Goal: Task Accomplishment & Management: Complete application form

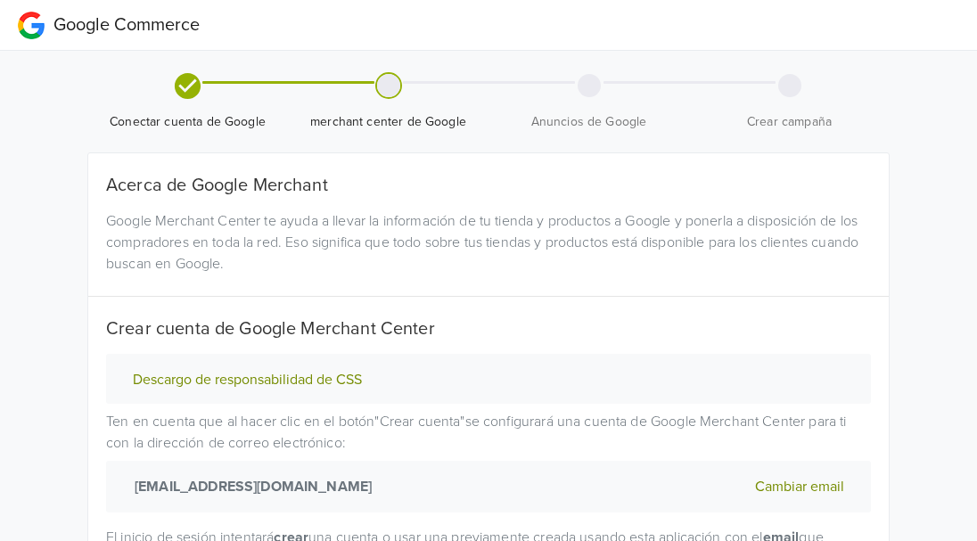
select select "cl"
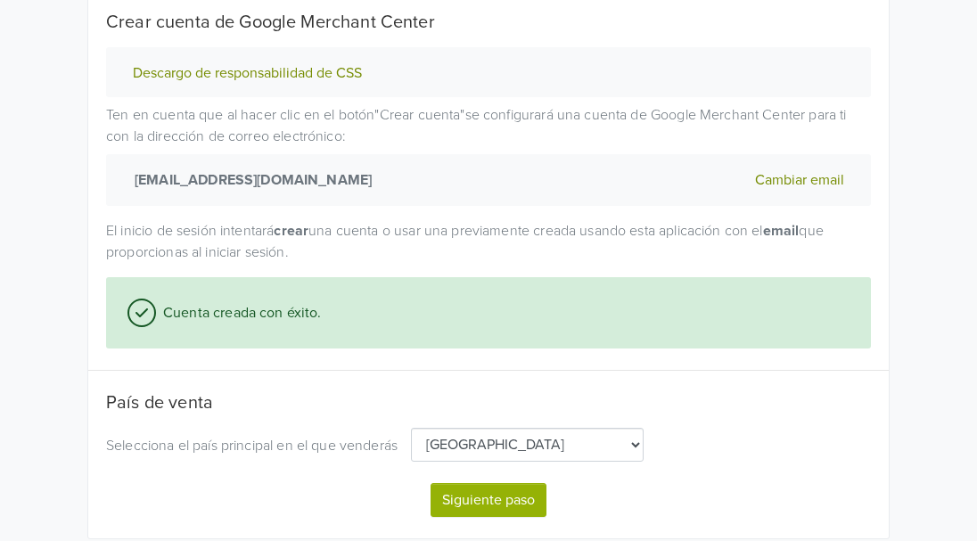
scroll to position [361, 0]
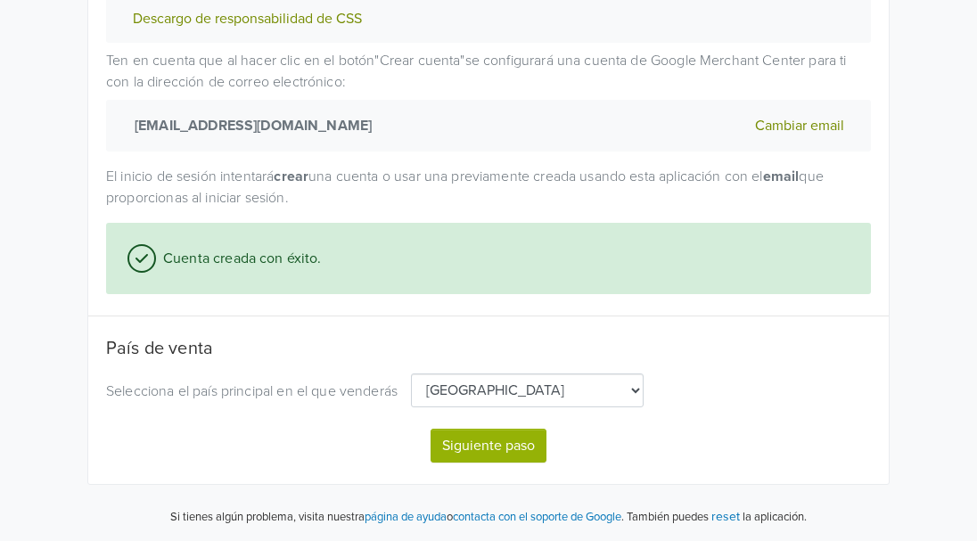
click at [466, 430] on button "Siguiente paso" at bounding box center [489, 446] width 116 height 34
select select "cl"
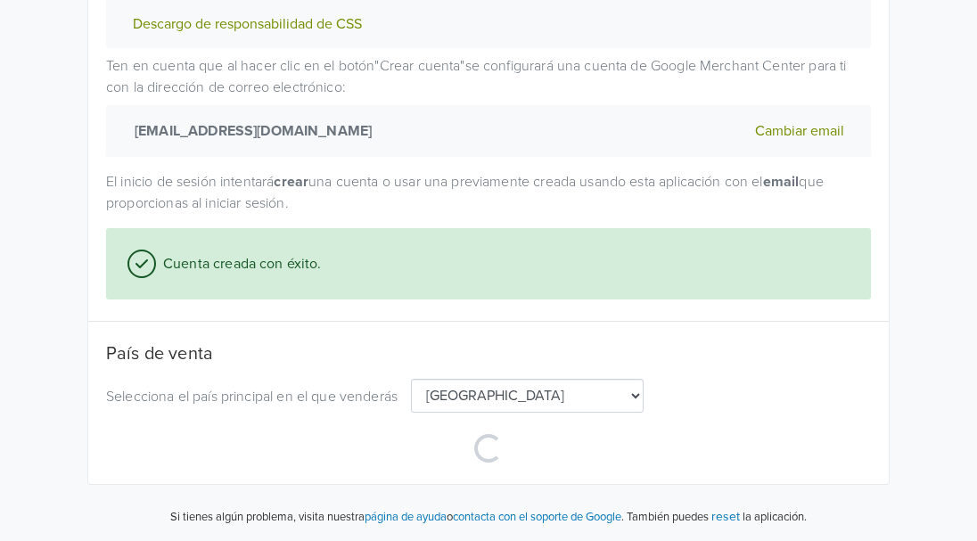
scroll to position [356, 0]
select select "cl"
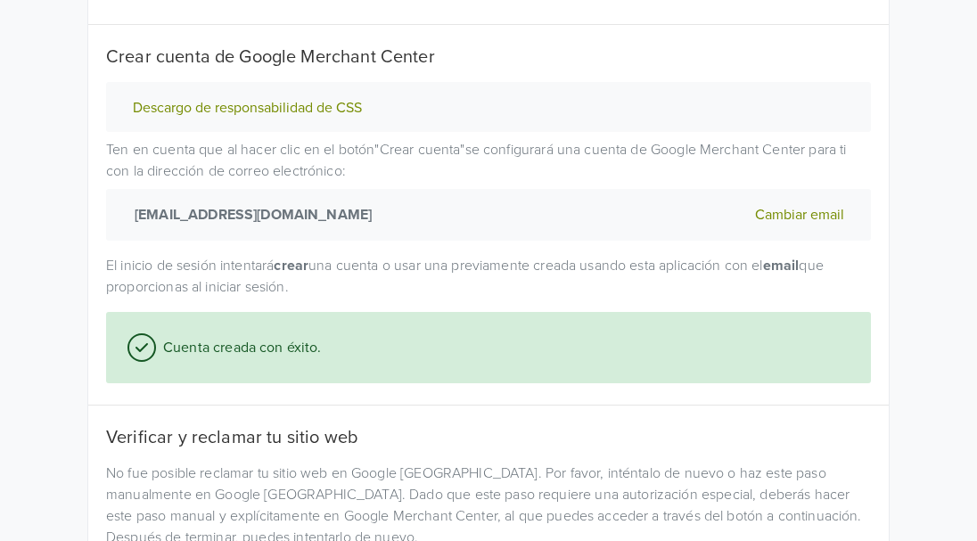
scroll to position [280, 0]
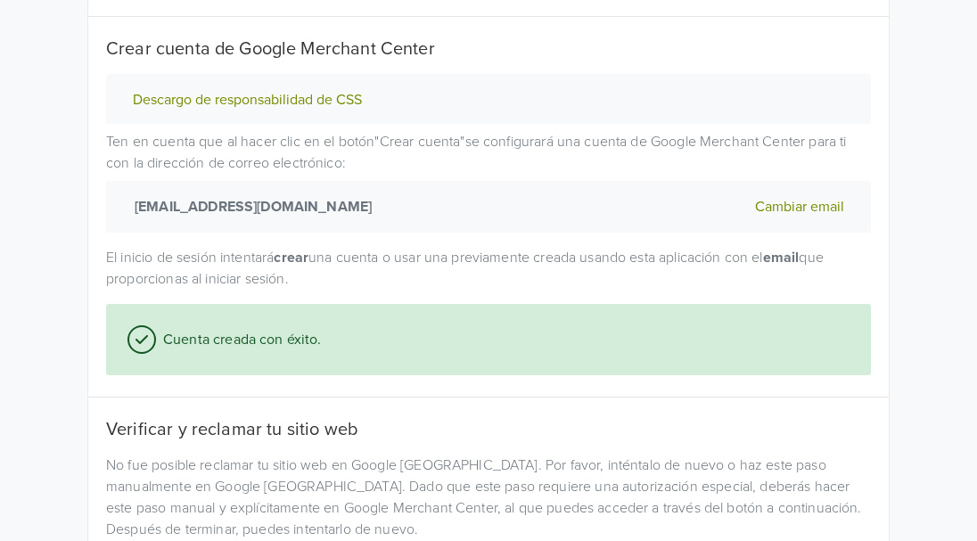
click at [812, 203] on button "Cambiar email" at bounding box center [800, 206] width 100 height 23
select select "cl"
click at [767, 201] on button "Cambiar email" at bounding box center [800, 206] width 100 height 23
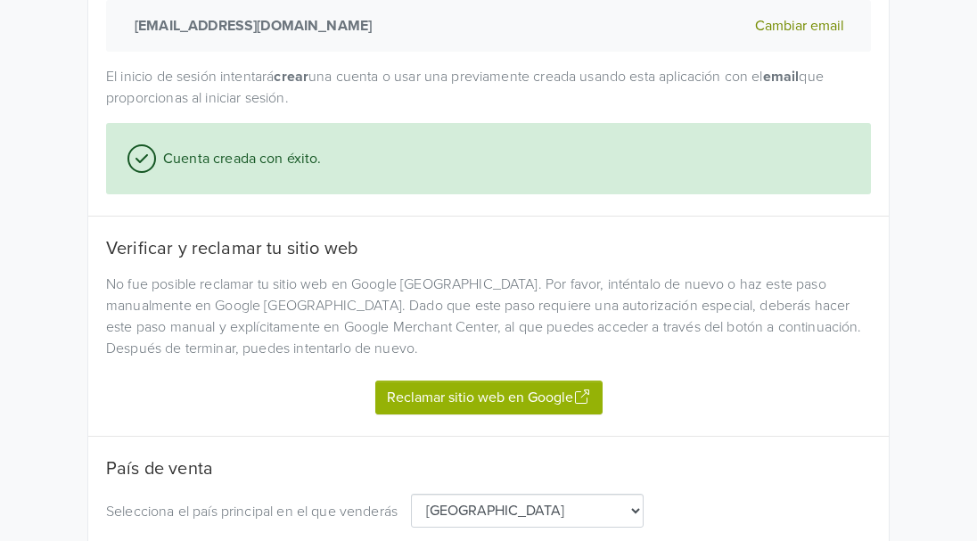
scroll to position [581, 0]
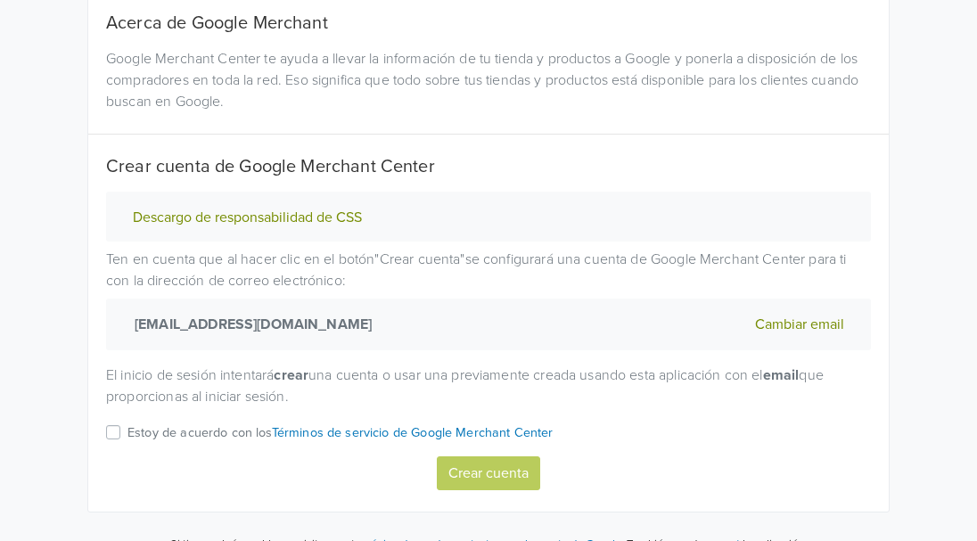
scroll to position [190, 0]
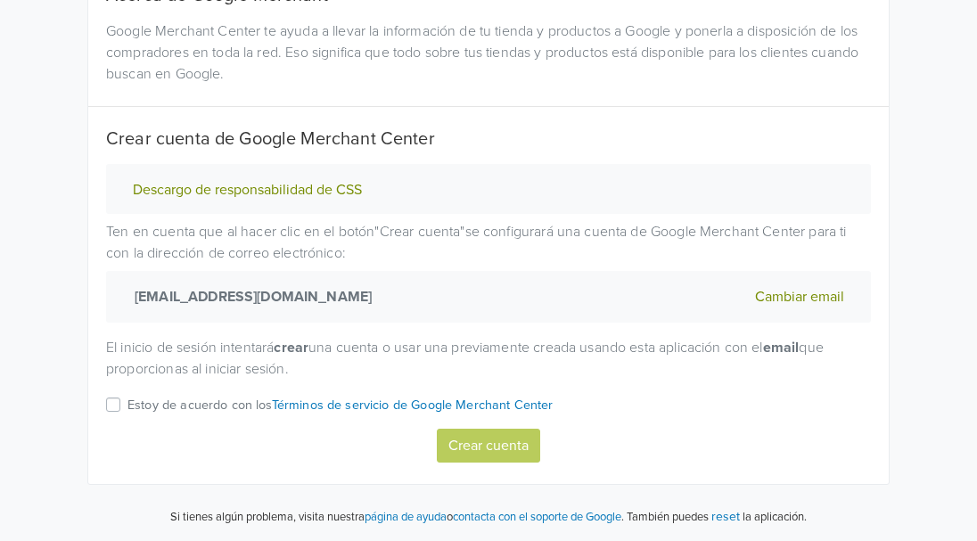
click at [128, 400] on label "Estoy de acuerdo con los Términos de servicio de Google Merchant Center" at bounding box center [341, 411] width 426 height 35
click at [0, 0] on input "Estoy de acuerdo con los Términos de servicio de Google Merchant Center" at bounding box center [0, 0] width 0 height 0
click at [488, 443] on button "Crear cuenta" at bounding box center [488, 446] width 103 height 34
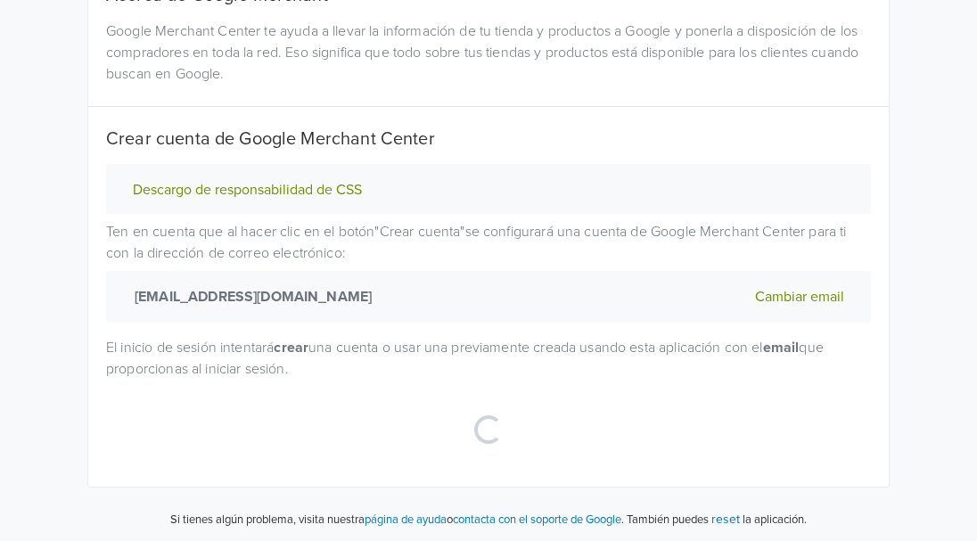
select select "cl"
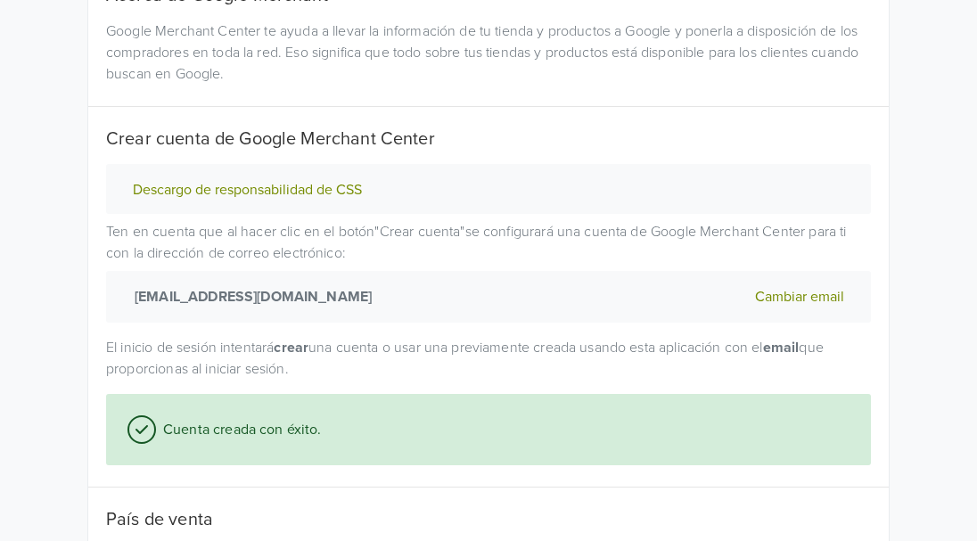
scroll to position [361, 0]
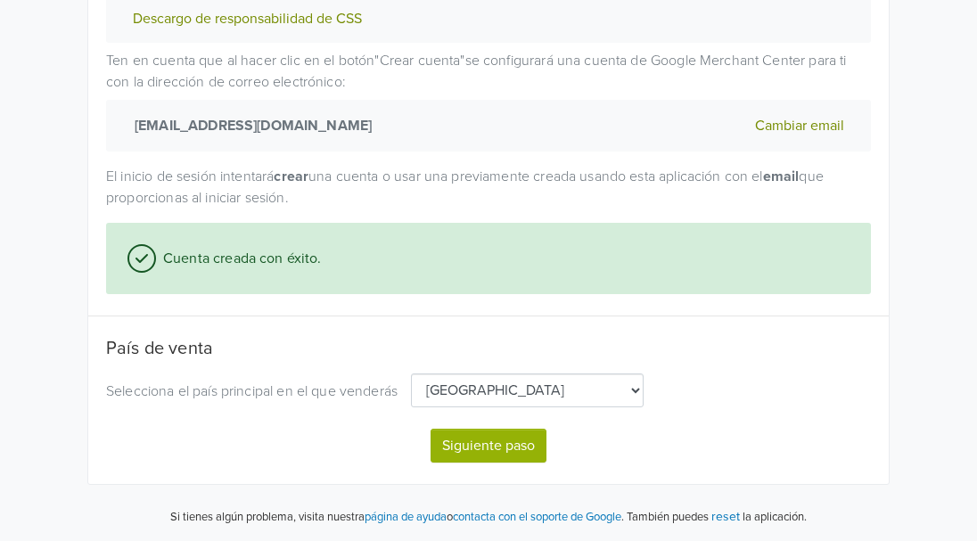
click at [508, 444] on button "Siguiente paso" at bounding box center [489, 446] width 116 height 34
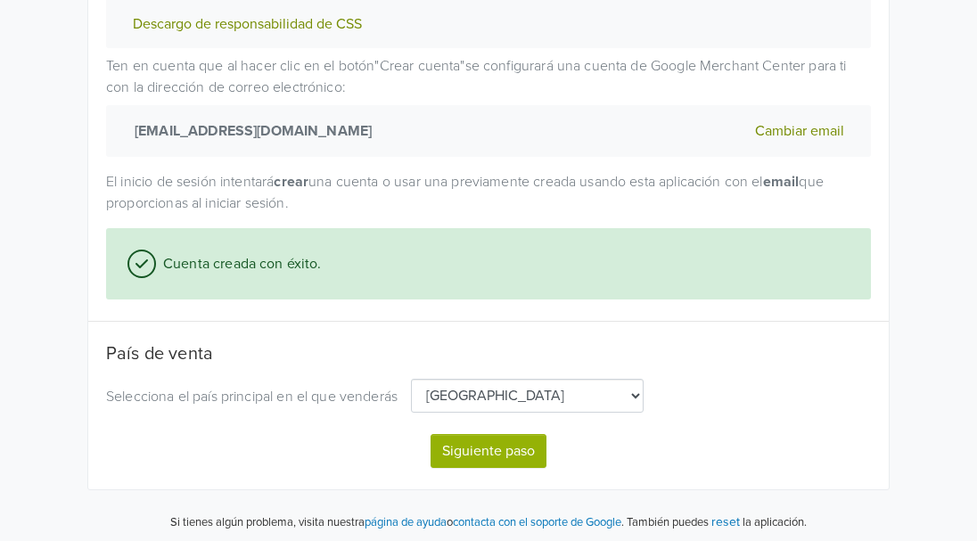
select select "cl"
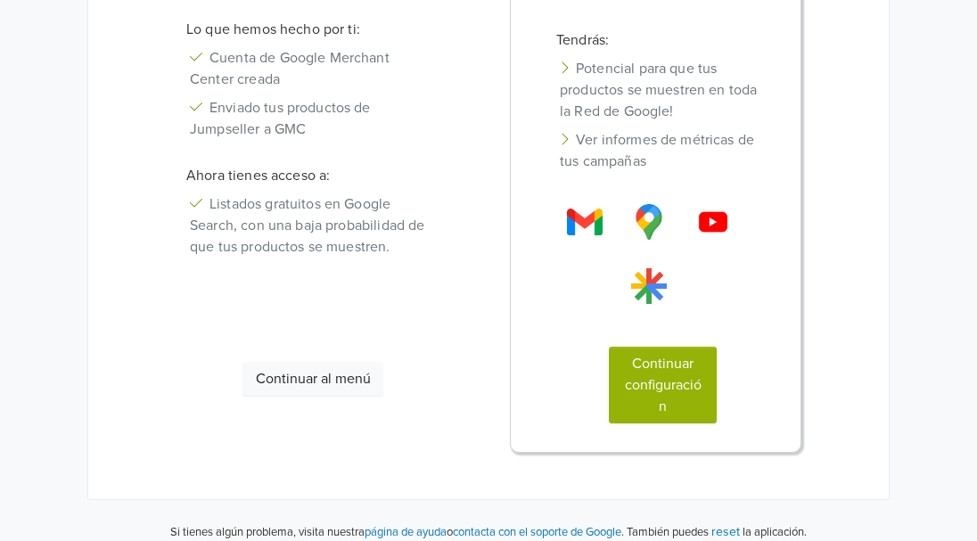
scroll to position [500, 0]
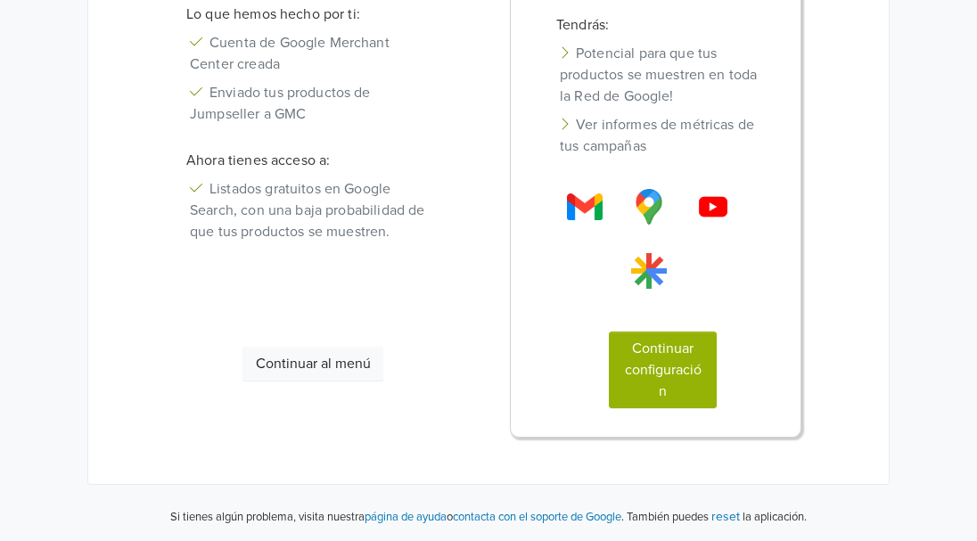
click at [355, 359] on button "Continuar al menú" at bounding box center [313, 364] width 141 height 34
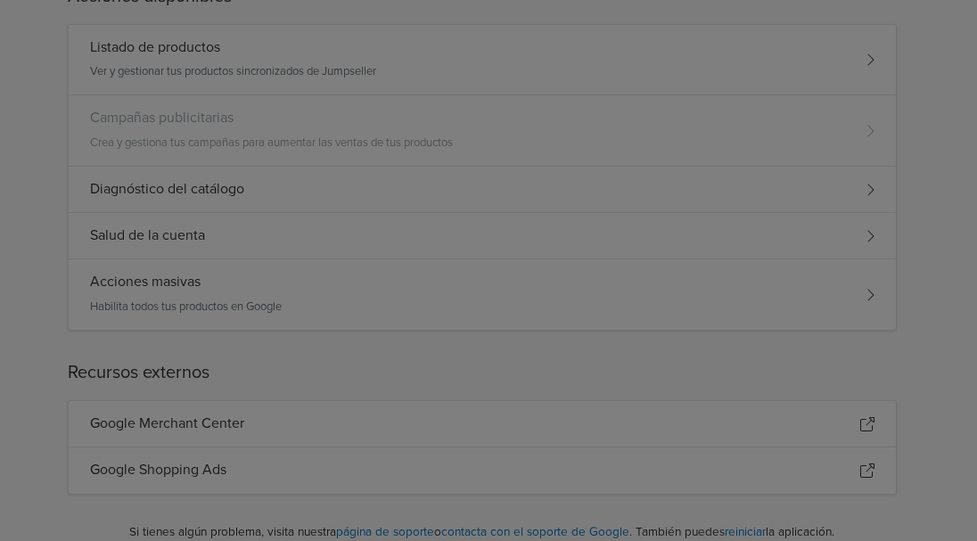
scroll to position [473, 0]
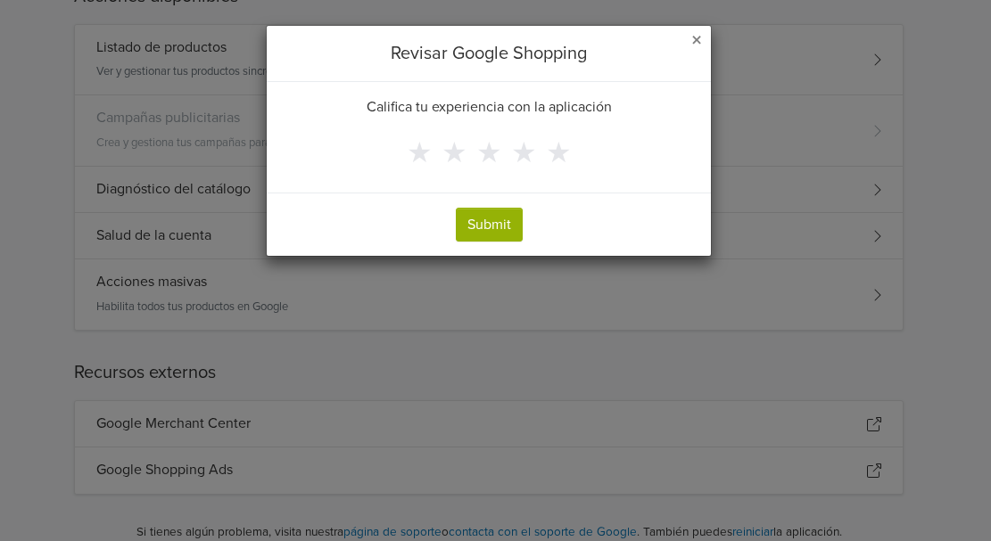
click at [700, 40] on span "×" at bounding box center [696, 41] width 11 height 26
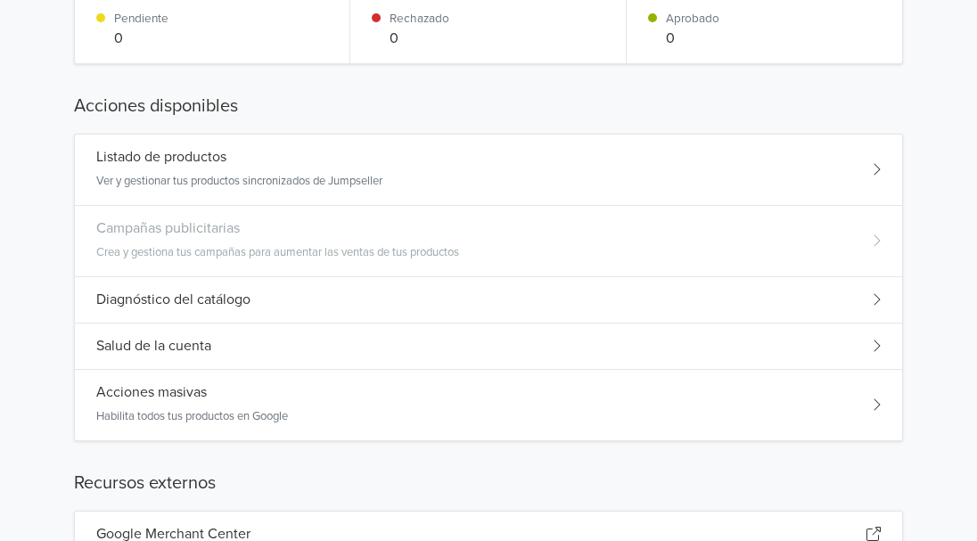
scroll to position [350, 0]
click at [426, 176] on div "Listado de productos Ver y gestionar tus productos sincronizados de Jumpseller" at bounding box center [489, 169] width 828 height 71
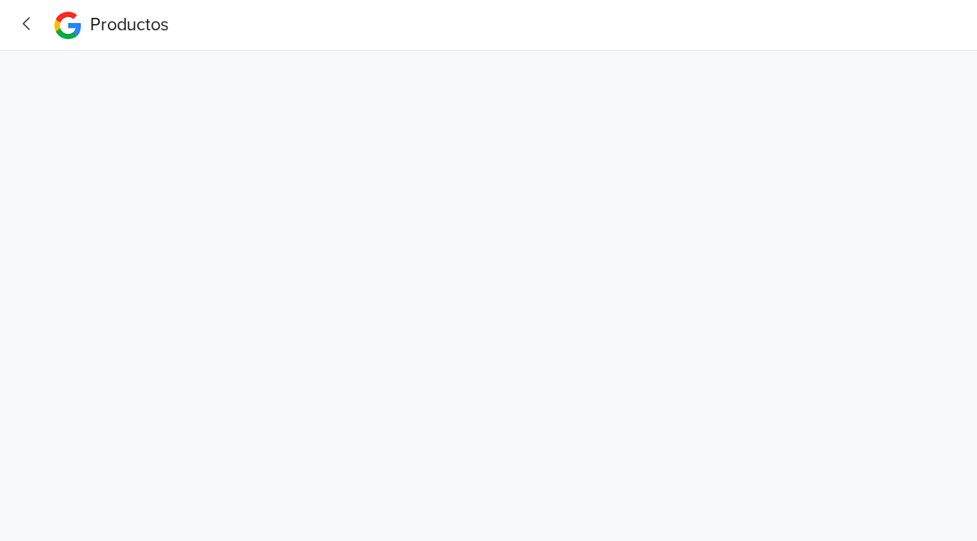
scroll to position [0, 0]
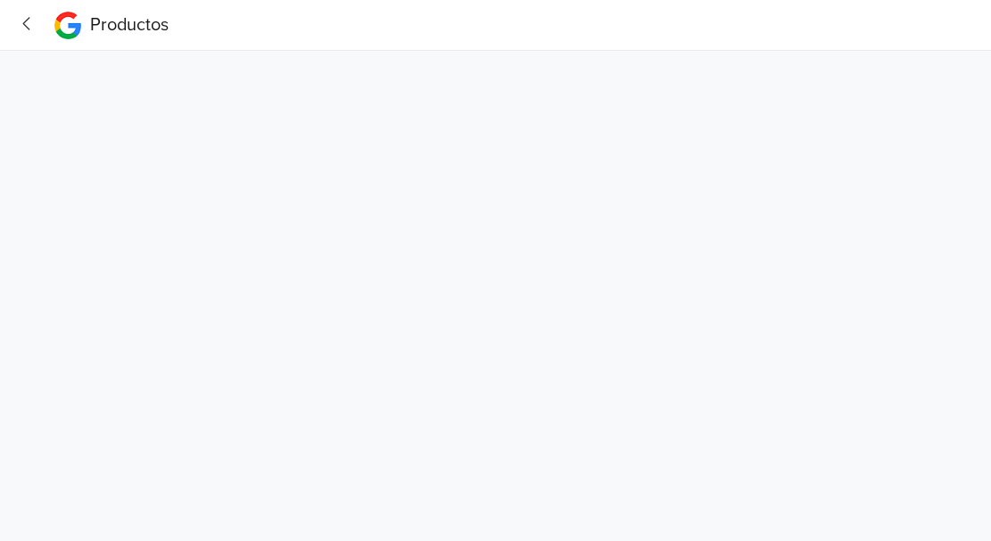
click at [19, 17] on icon "button" at bounding box center [27, 23] width 24 height 19
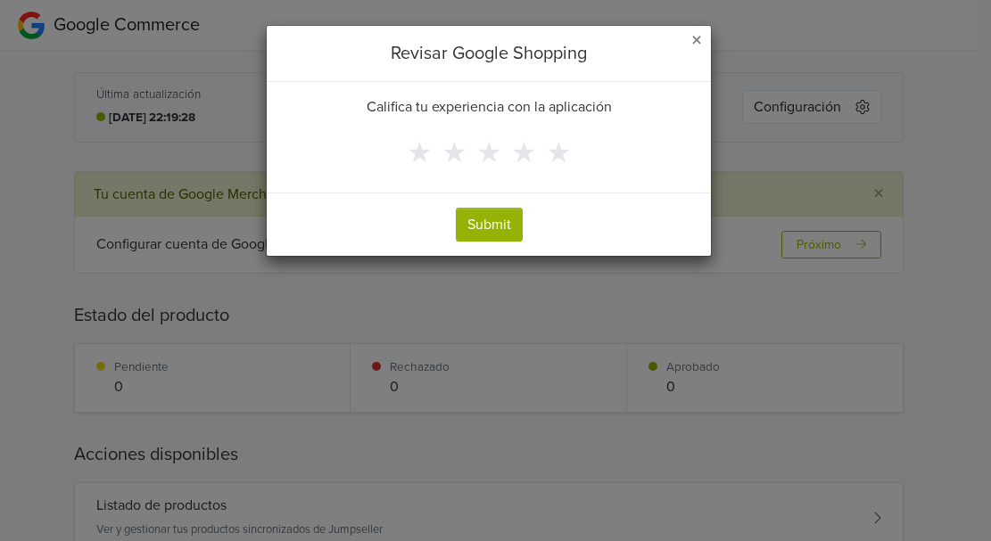
click at [697, 41] on span "×" at bounding box center [696, 41] width 11 height 26
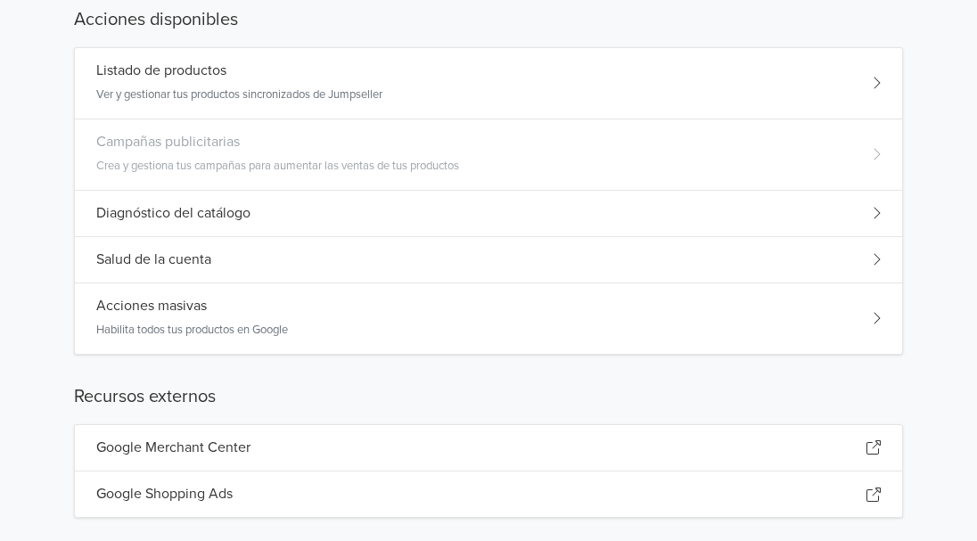
scroll to position [458, 0]
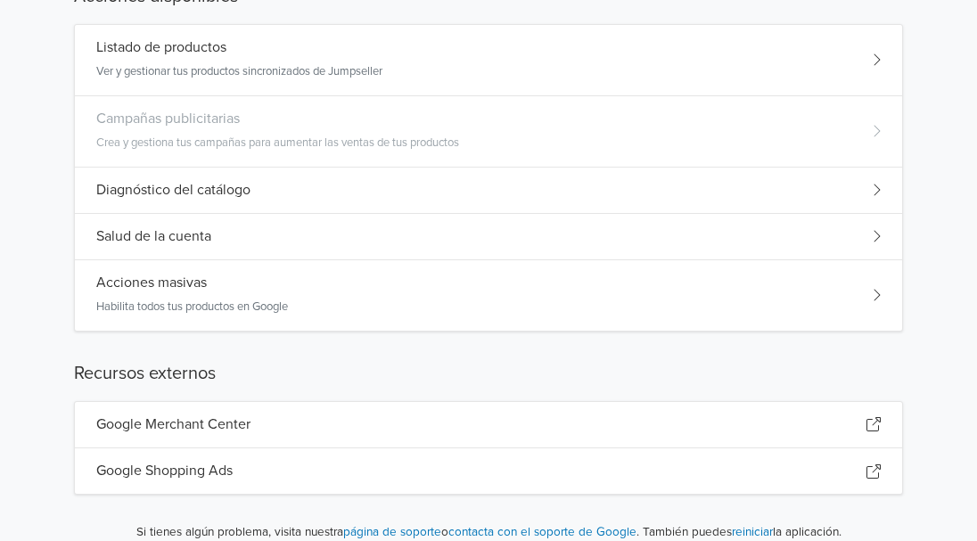
click at [243, 415] on div "Google Merchant Center" at bounding box center [489, 425] width 828 height 46
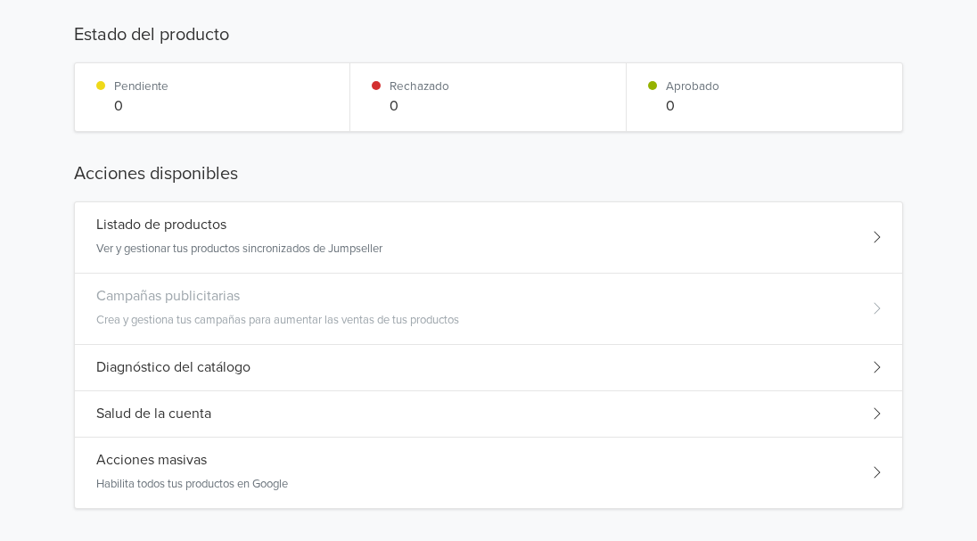
scroll to position [0, 0]
